Goal: Information Seeking & Learning: Learn about a topic

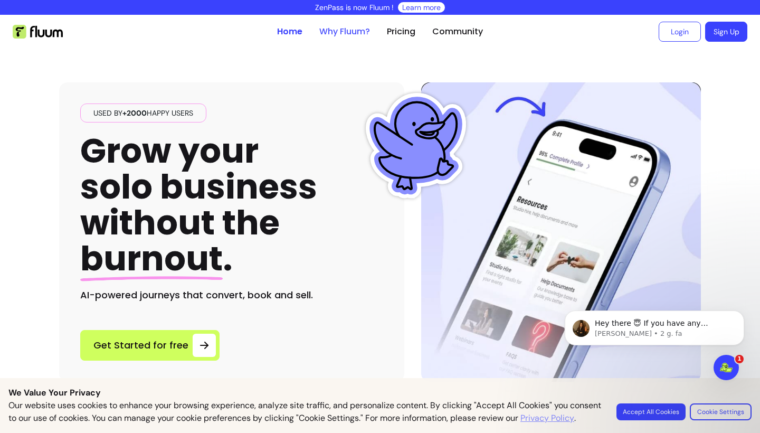
click at [333, 31] on link "Why Fluum?" at bounding box center [344, 31] width 51 height 13
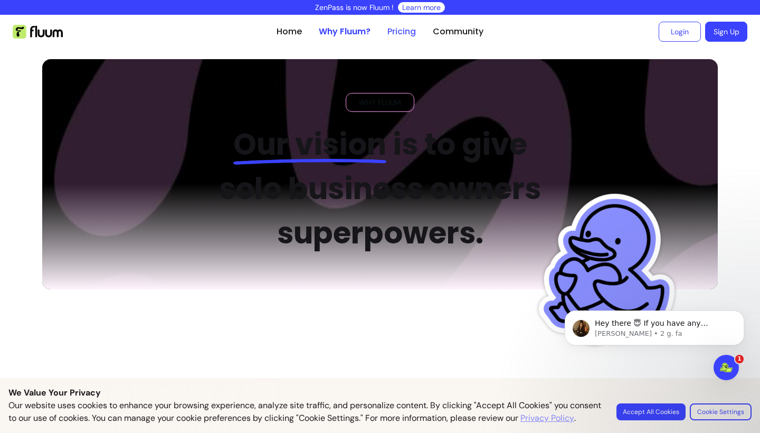
click at [407, 30] on link "Pricing" at bounding box center [402, 31] width 29 height 13
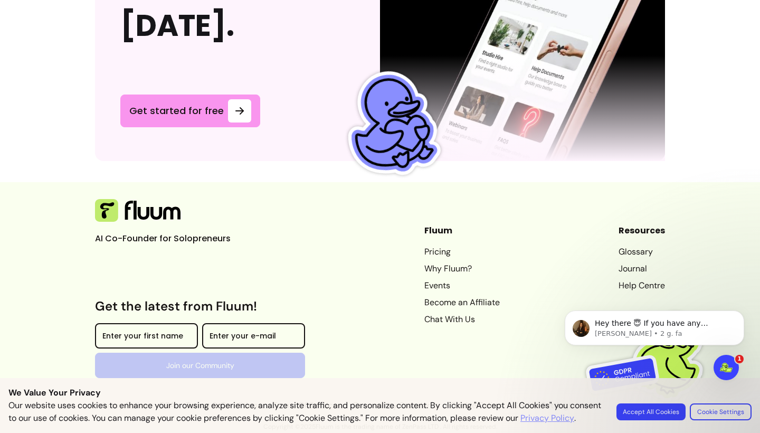
scroll to position [2870, 0]
click at [631, 268] on link "Journal" at bounding box center [642, 268] width 46 height 13
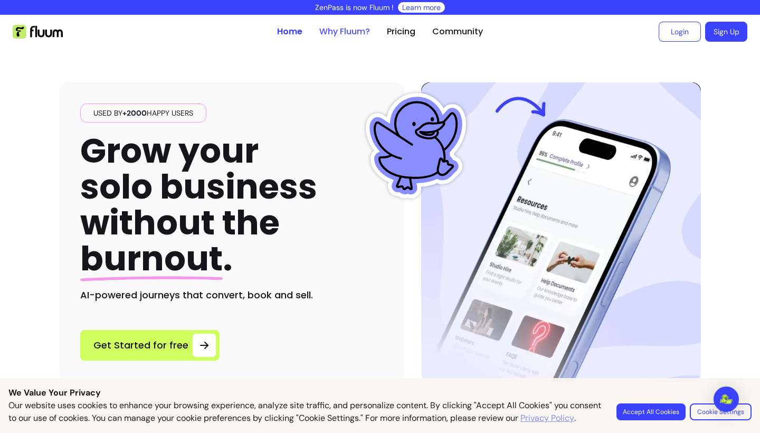
click at [353, 35] on link "Why Fluum?" at bounding box center [344, 31] width 51 height 13
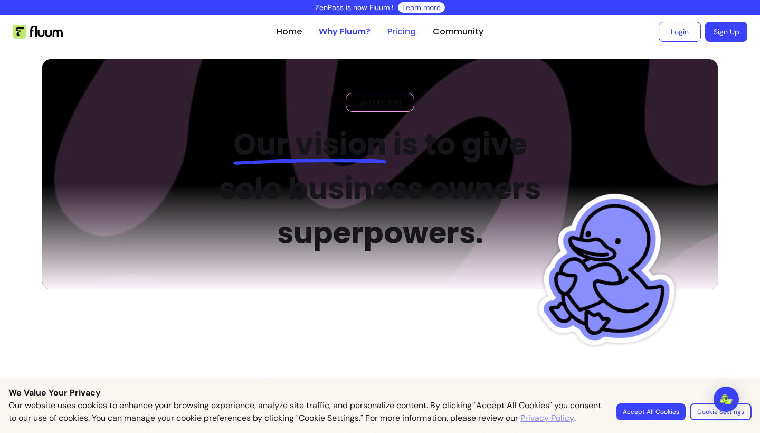
click at [401, 29] on link "Pricing" at bounding box center [402, 31] width 29 height 13
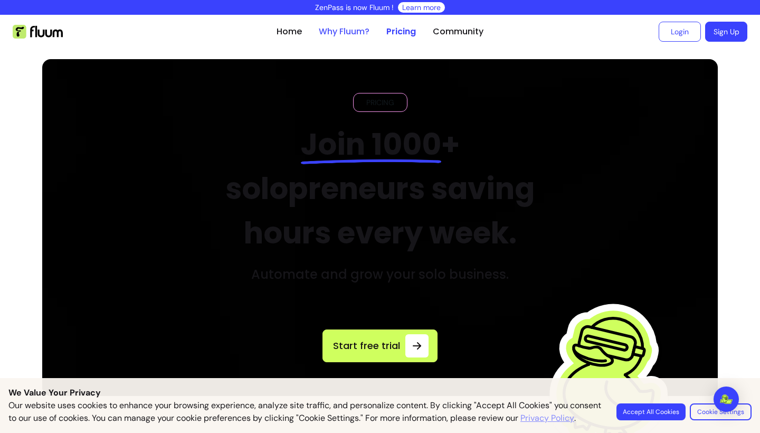
click at [328, 30] on link "Why Fluum?" at bounding box center [344, 31] width 51 height 13
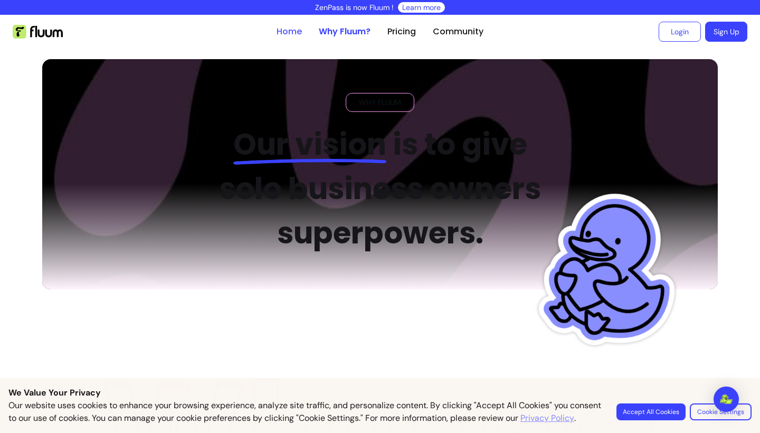
click at [284, 32] on link "Home" at bounding box center [289, 31] width 25 height 13
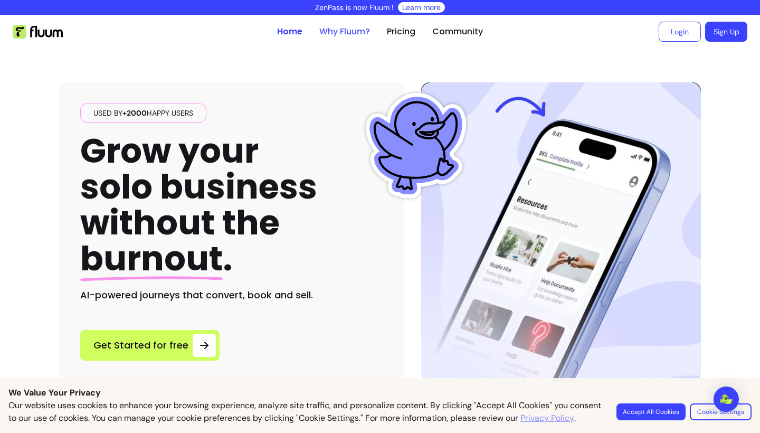
click at [342, 29] on link "Why Fluum?" at bounding box center [344, 31] width 51 height 13
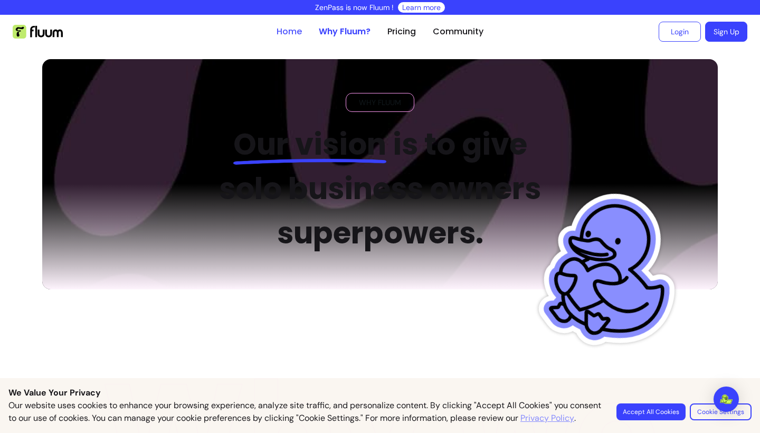
click at [290, 32] on link "Home" at bounding box center [289, 31] width 25 height 13
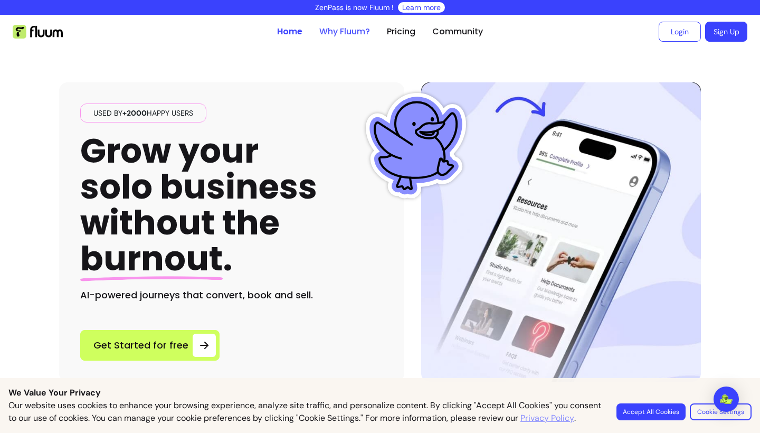
click at [357, 30] on link "Why Fluum?" at bounding box center [344, 31] width 51 height 13
